Goal: Information Seeking & Learning: Learn about a topic

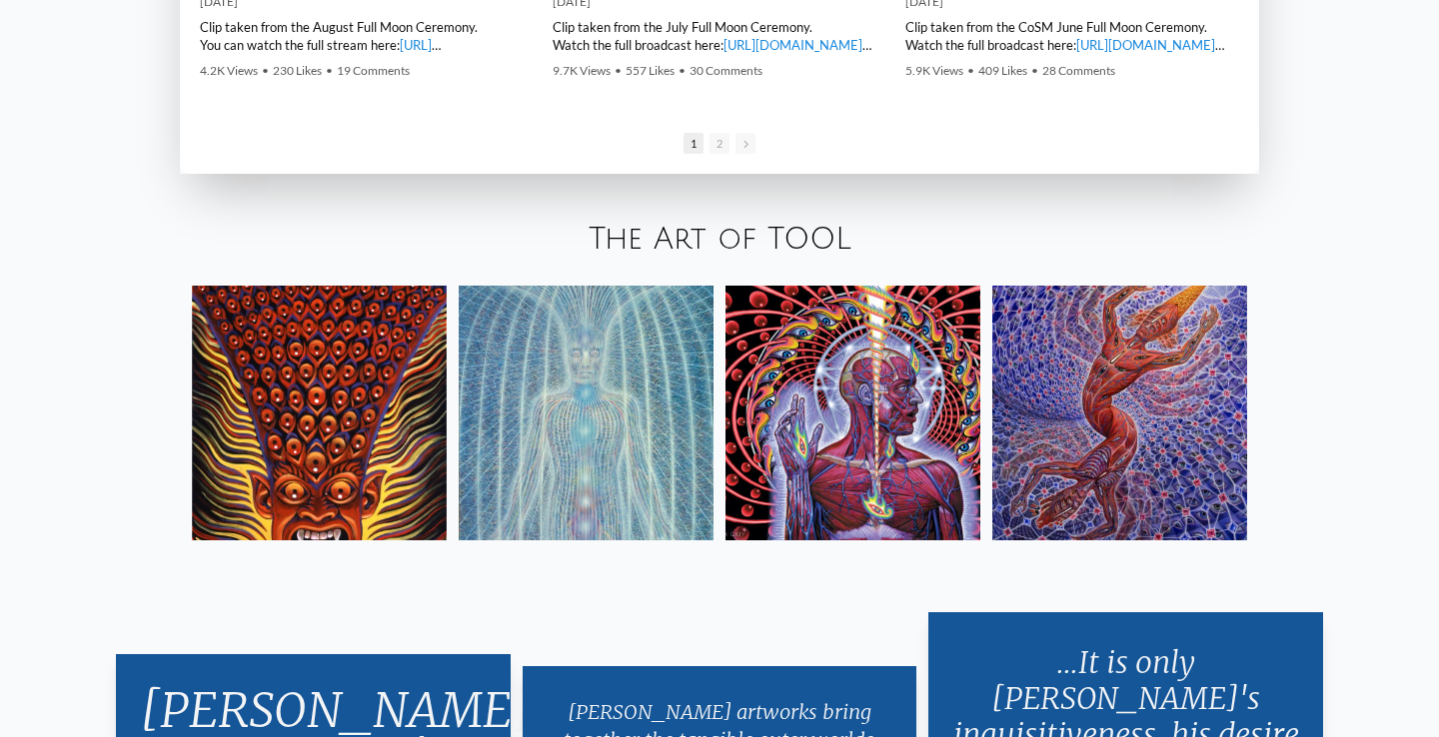
scroll to position [3623, 0]
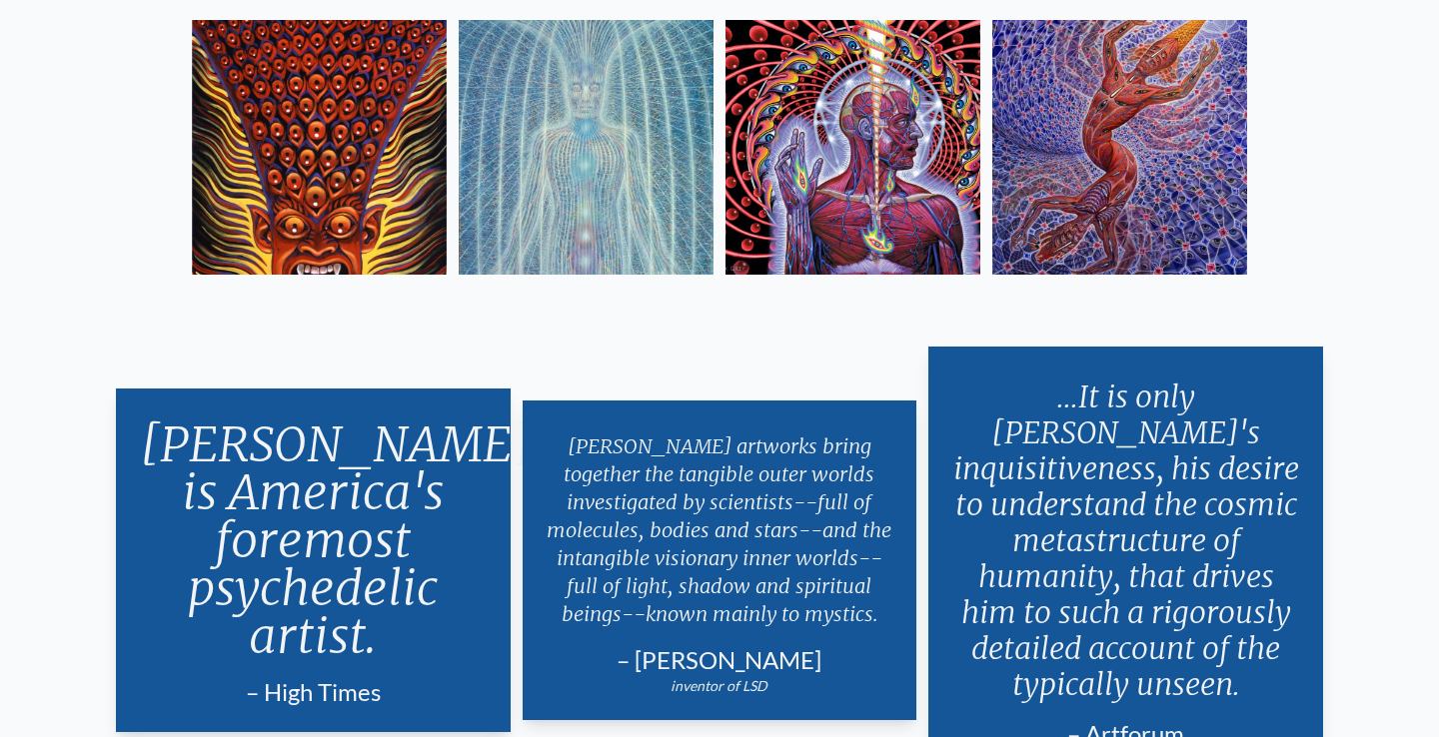
click at [889, 151] on img at bounding box center [852, 147] width 255 height 255
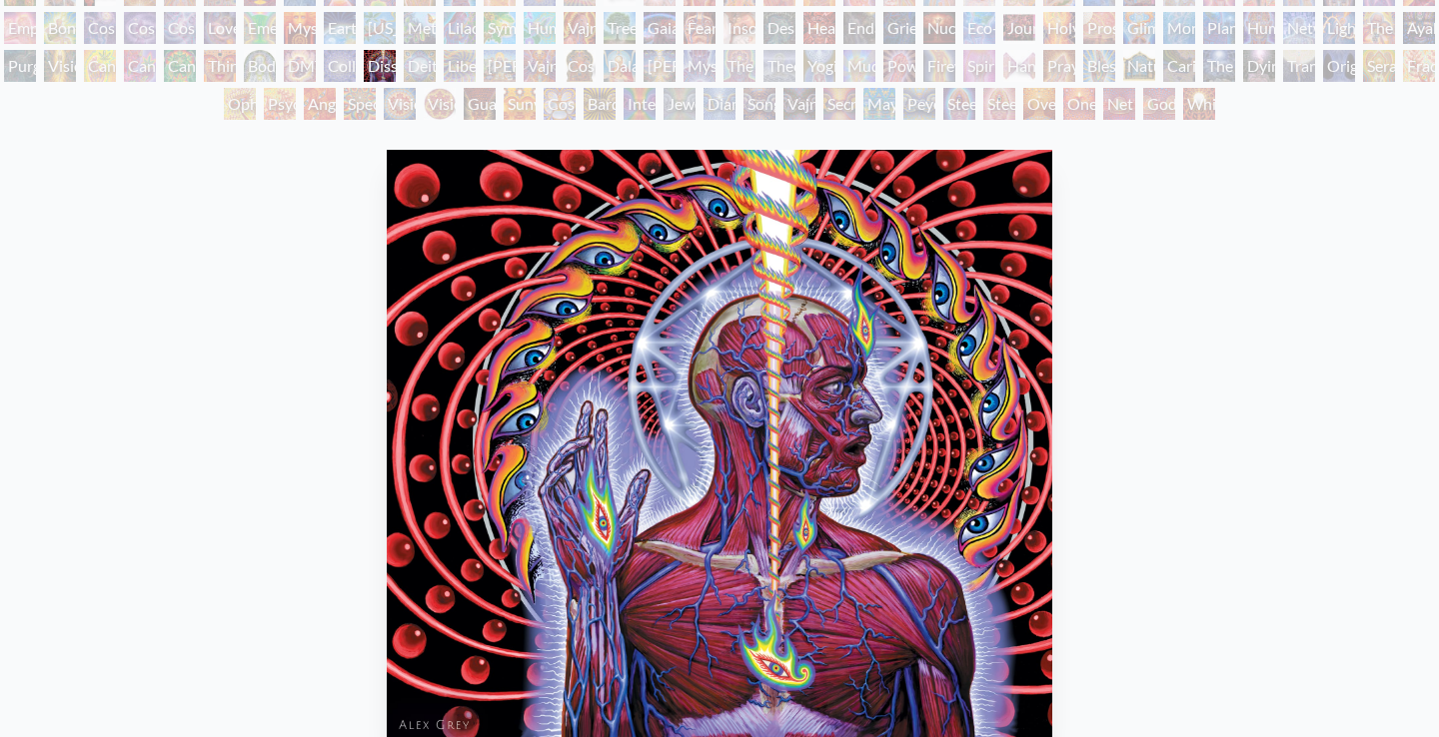
scroll to position [63, 0]
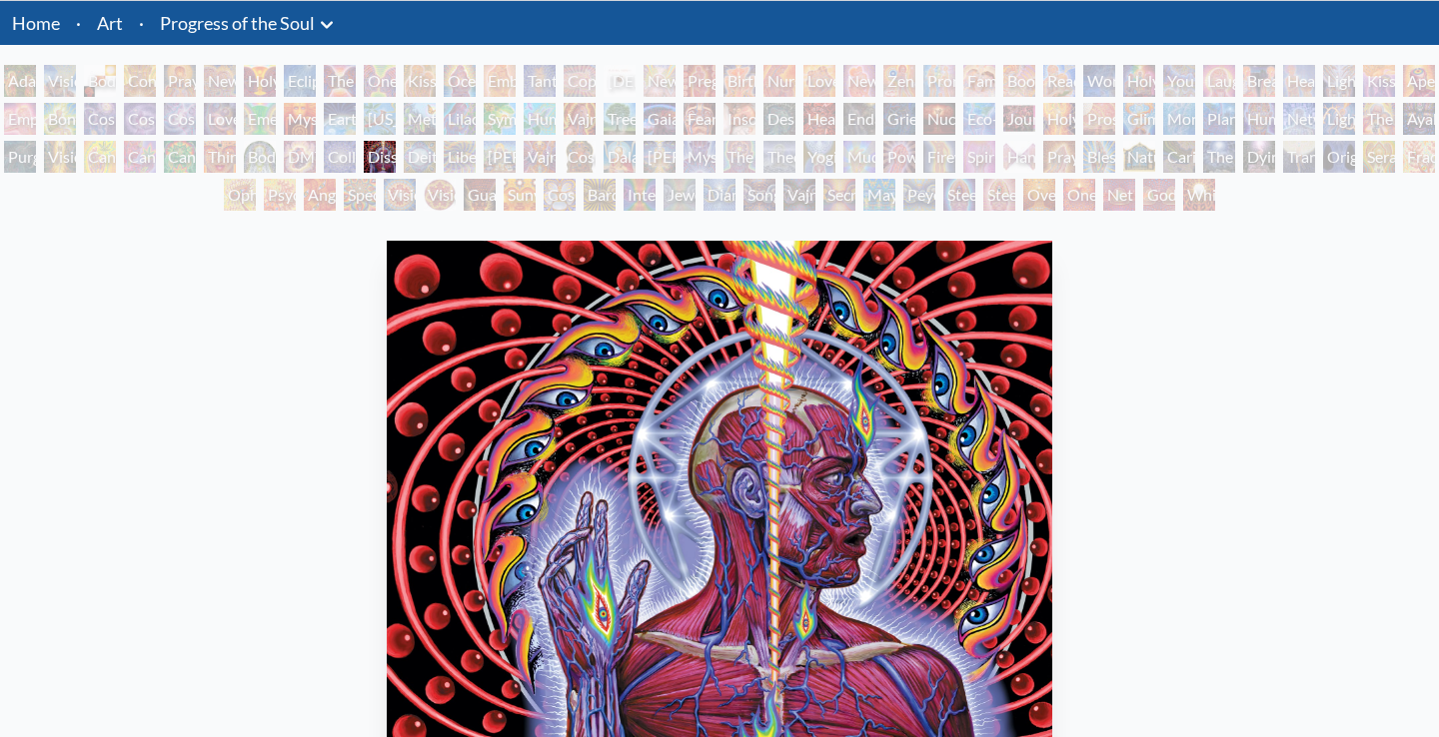
click at [396, 152] on div "Dissectional Art for Tool's Lateralus CD" at bounding box center [380, 157] width 32 height 32
click at [396, 150] on div "Dissectional Art for Tool's Lateralus CD" at bounding box center [380, 157] width 32 height 32
click at [381, 159] on div "Dissectional Art for Tool's Lateralus CD" at bounding box center [380, 157] width 32 height 32
